Goal: Information Seeking & Learning: Learn about a topic

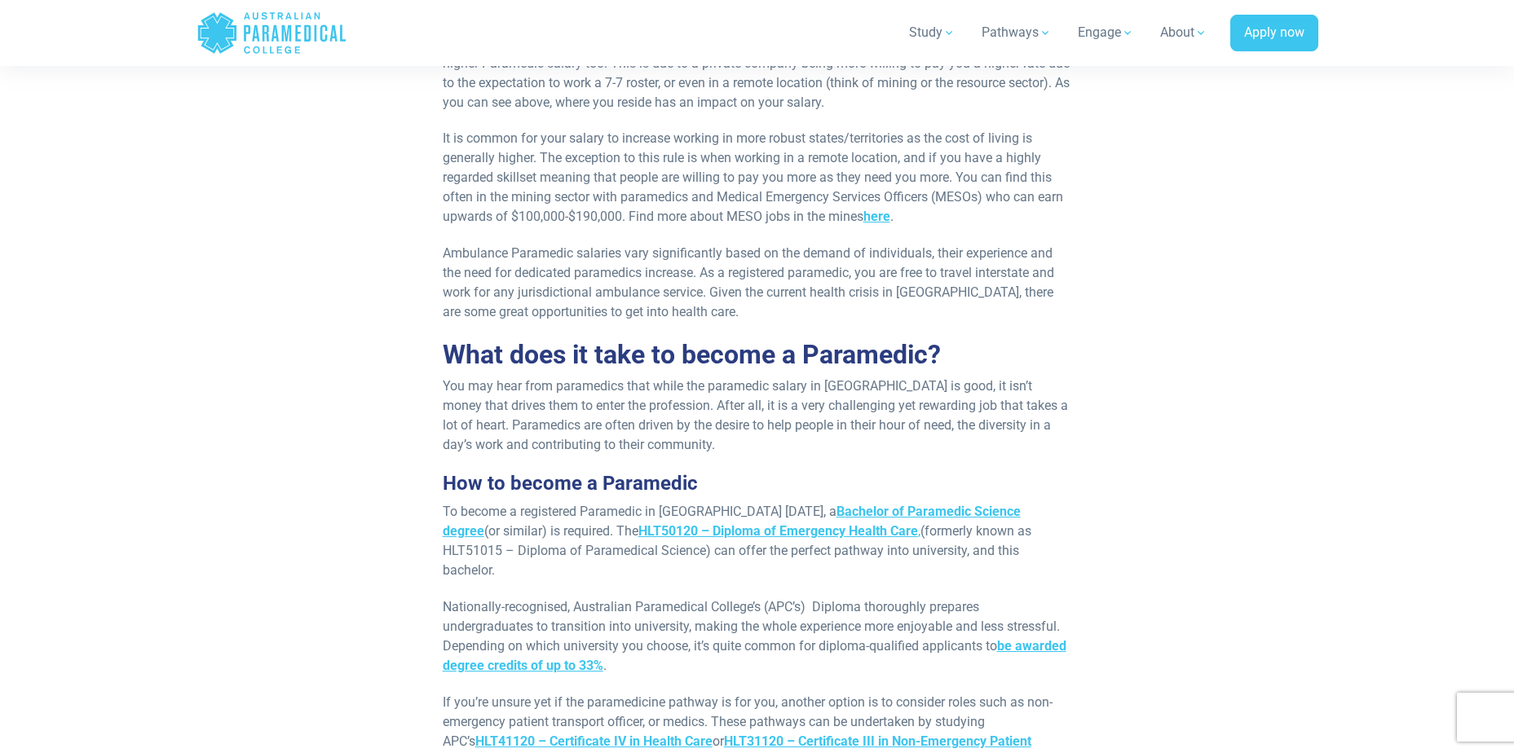
scroll to position [4157, 0]
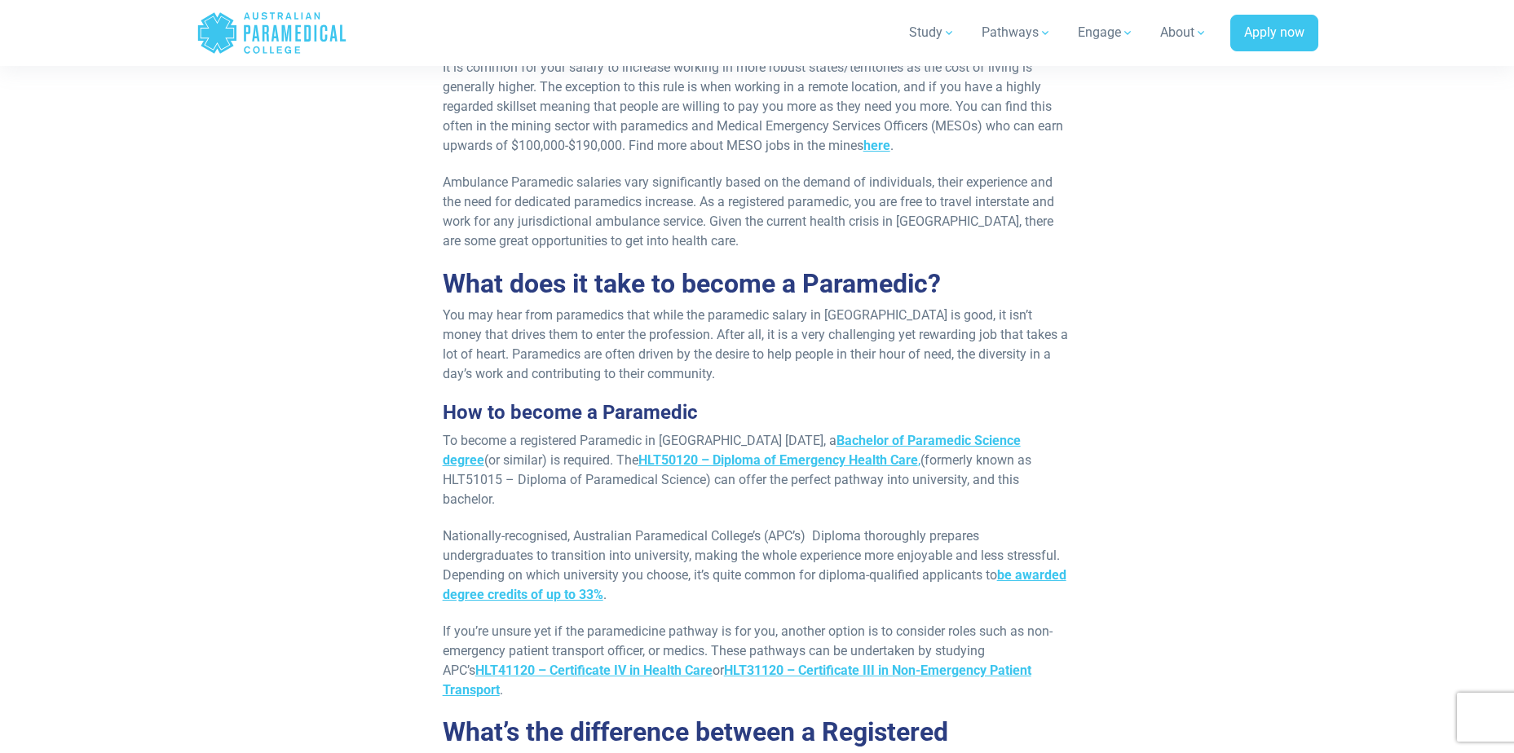
drag, startPoint x: 445, startPoint y: 301, endPoint x: 988, endPoint y: 531, distance: 589.5
copy div "To become a registered Paramedic in Australia today, a Bachelor of Paramedic Sc…"
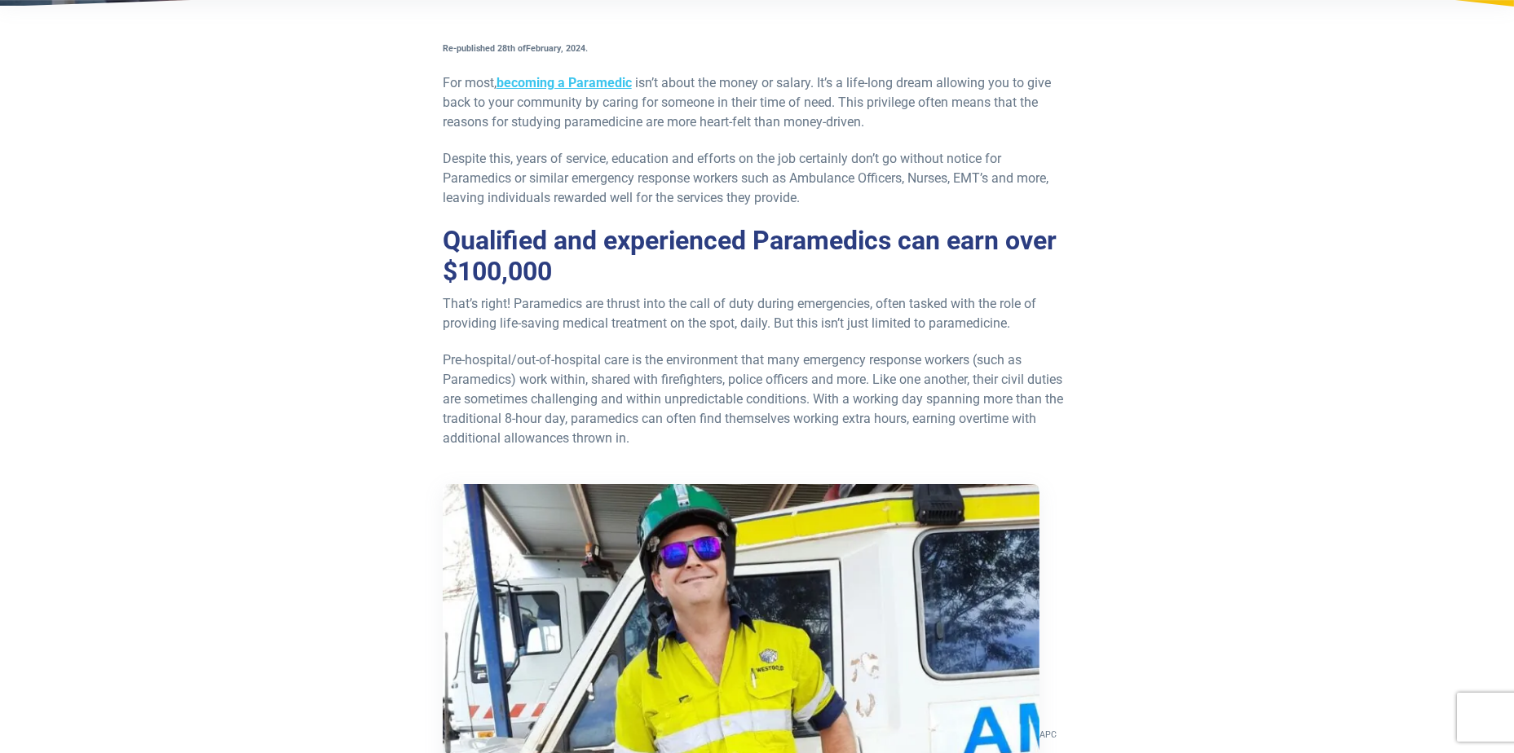
scroll to position [0, 0]
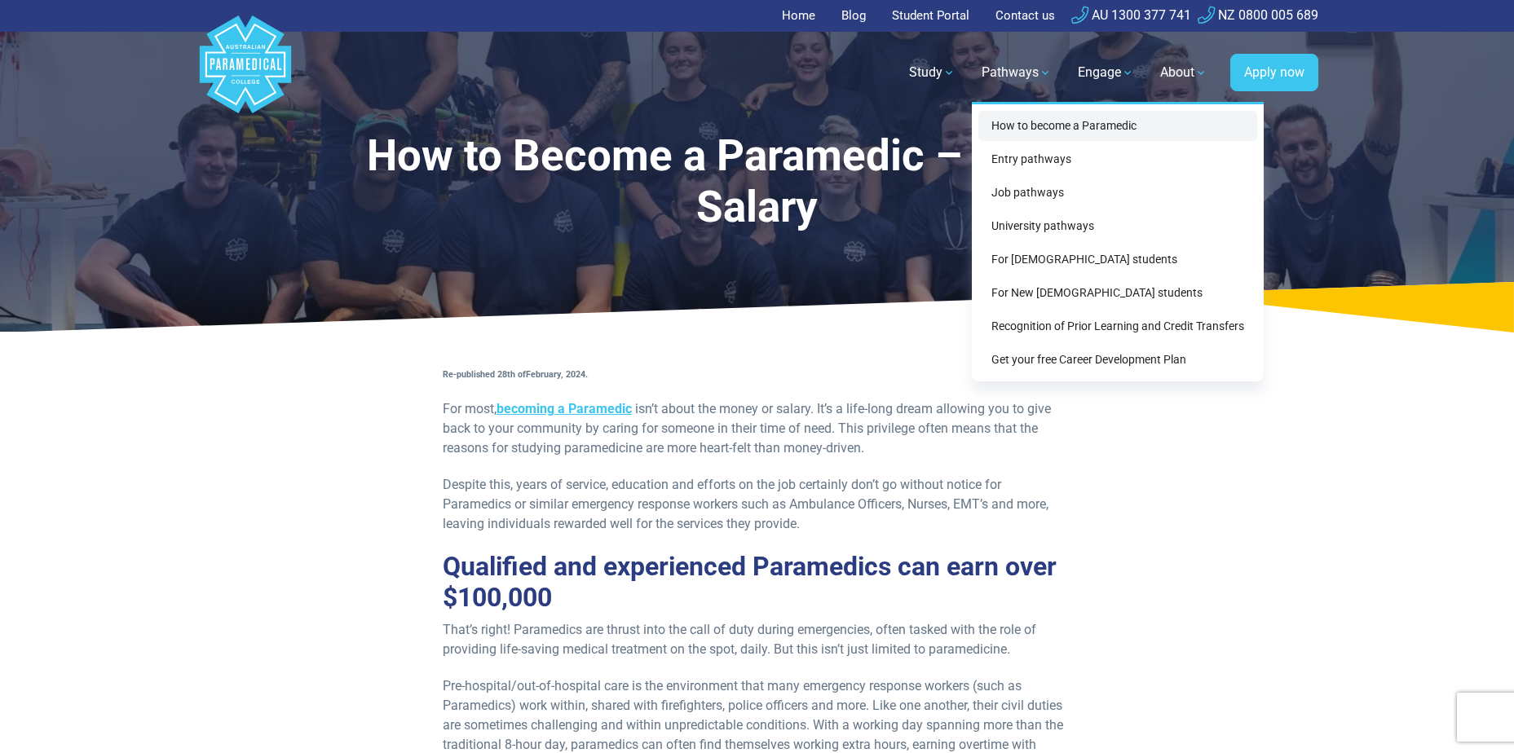
click at [1021, 125] on link "How to become a Paramedic" at bounding box center [1117, 126] width 279 height 30
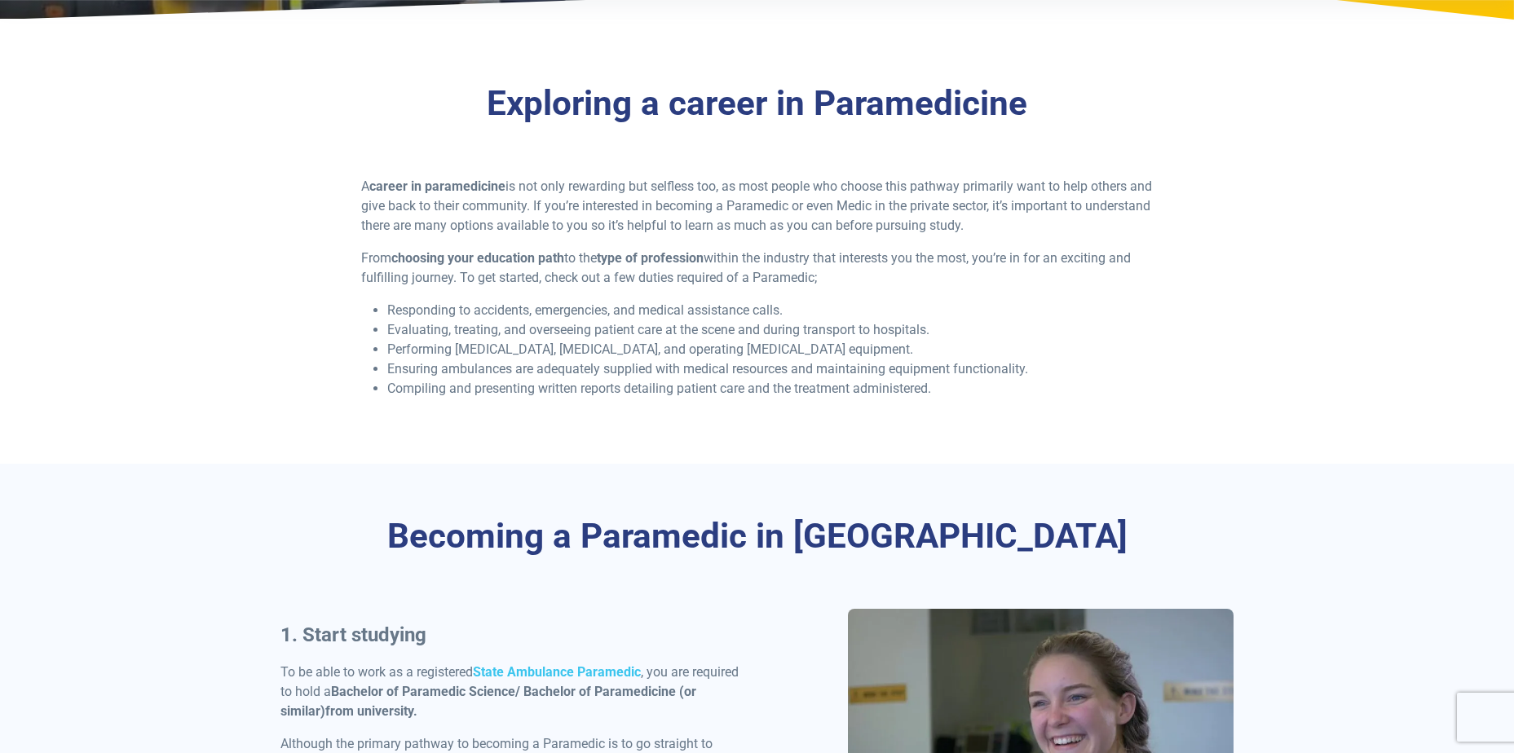
scroll to position [734, 0]
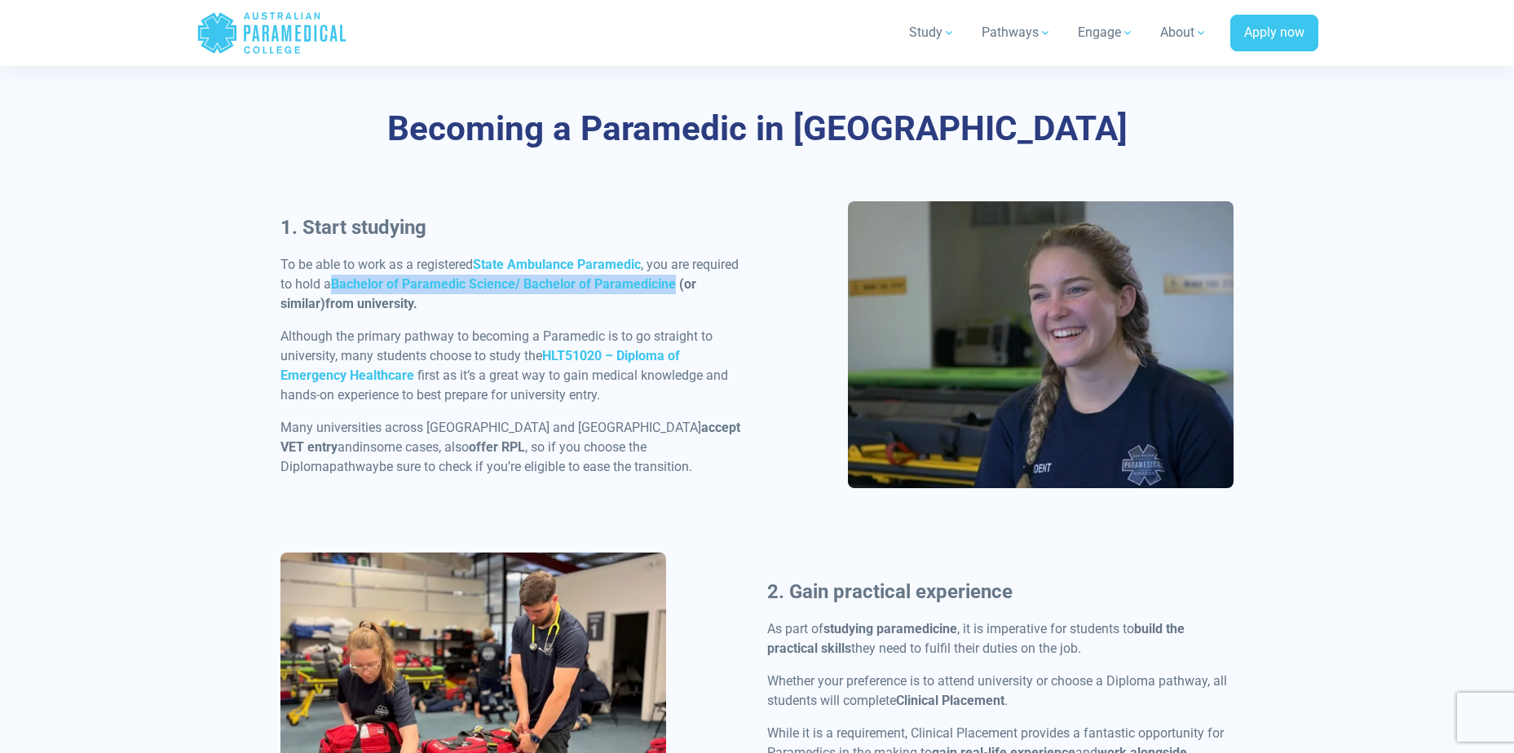
drag, startPoint x: 334, startPoint y: 283, endPoint x: 677, endPoint y: 284, distance: 343.2
click at [677, 284] on strong "Bachelor of Paramedic Science/ Bachelor of Paramedicine (or similar)" at bounding box center [488, 293] width 416 height 35
copy strong "Bachelor of Paramedic Science/ Bachelor of Paramedicine"
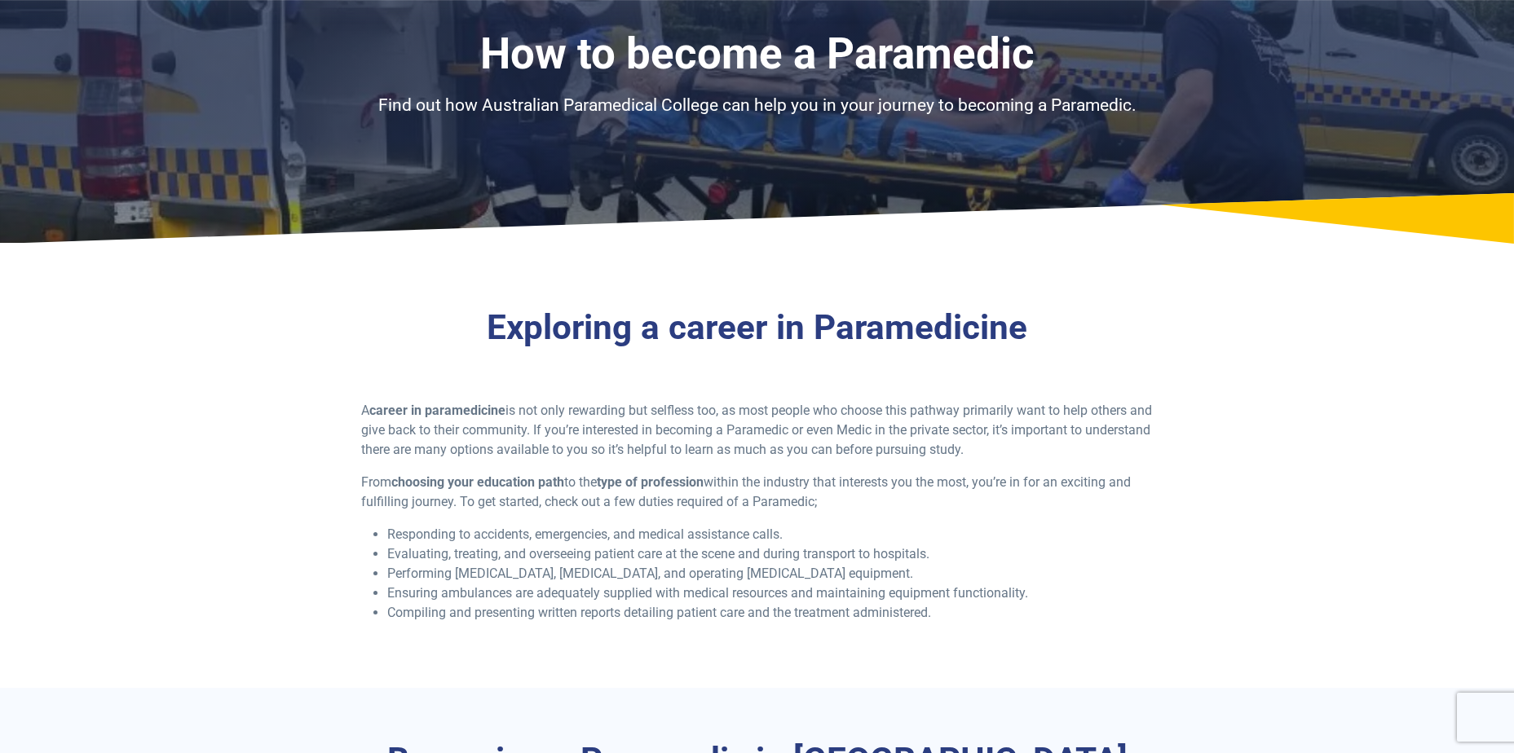
scroll to position [0, 0]
